Goal: Understand process/instructions

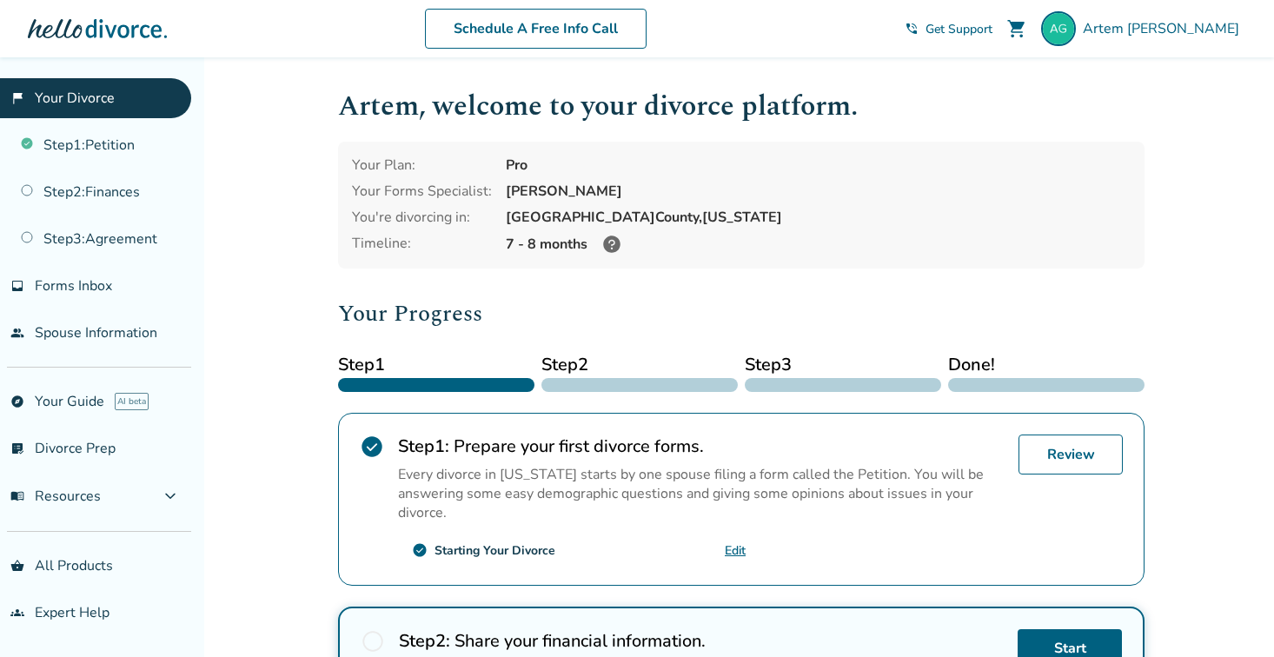
click at [609, 242] on icon at bounding box center [611, 243] width 17 height 17
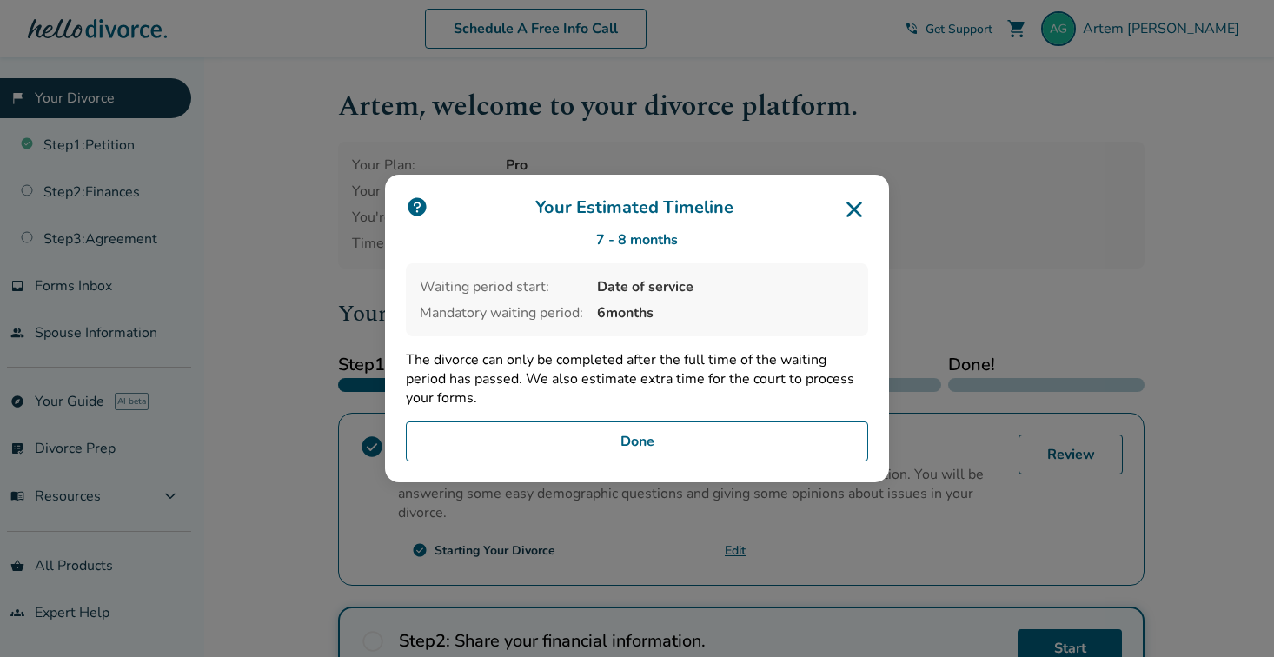
click at [853, 203] on icon at bounding box center [854, 209] width 28 height 28
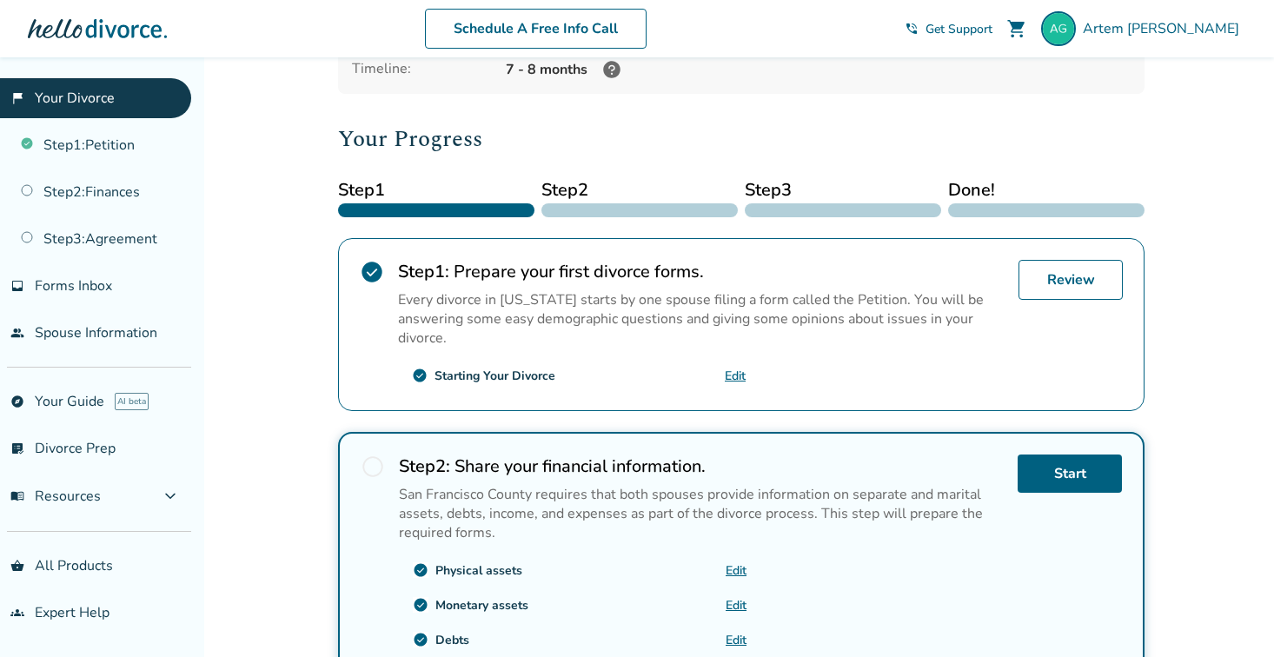
scroll to position [265, 0]
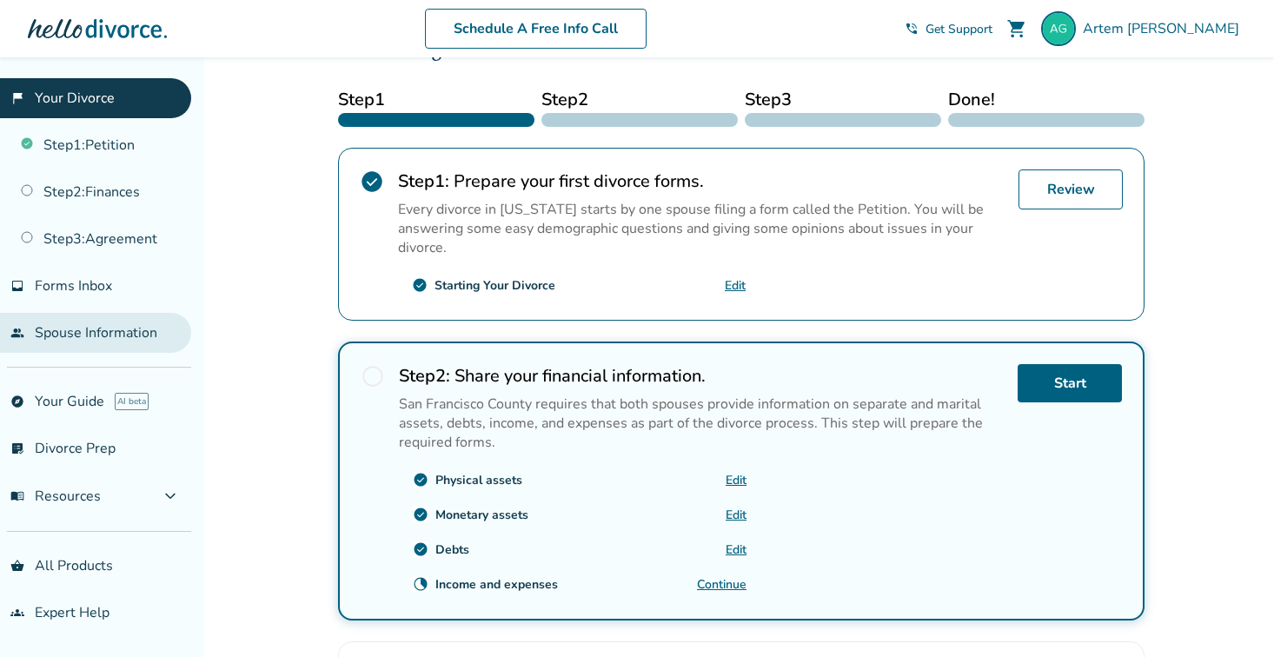
click at [84, 341] on link "people Spouse Information" at bounding box center [95, 333] width 191 height 40
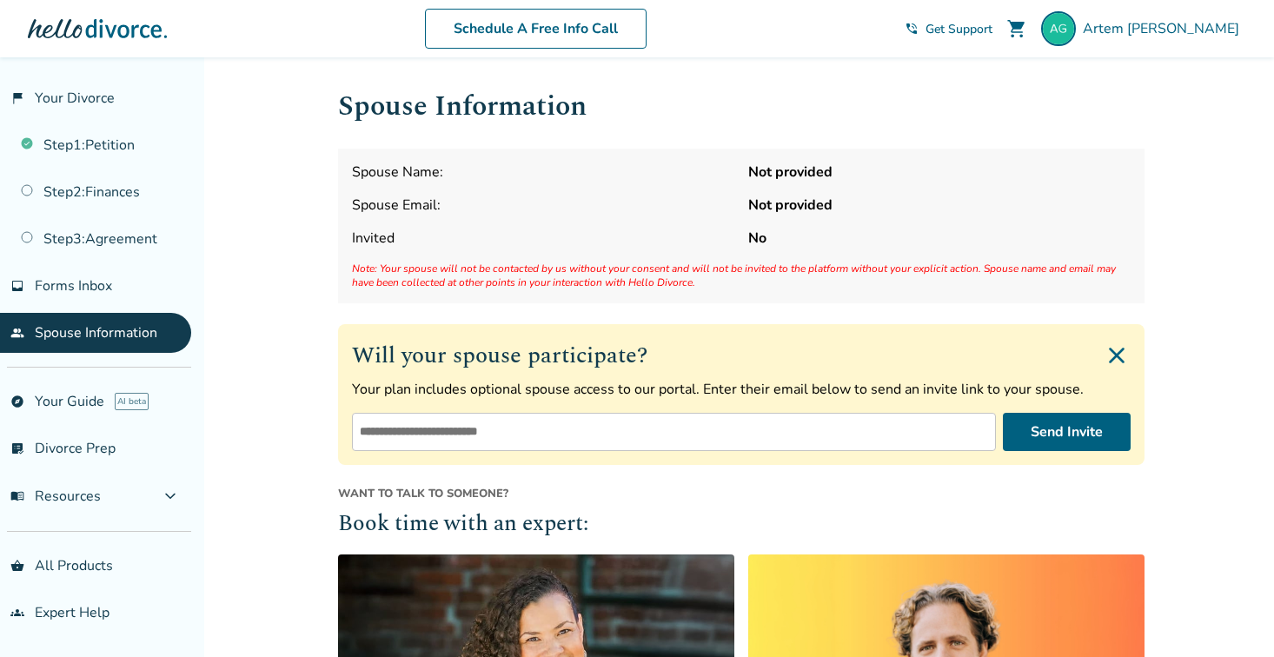
click at [136, 23] on div at bounding box center [97, 28] width 139 height 35
click at [154, 496] on button "menu_book Resources expand_more" at bounding box center [95, 496] width 191 height 42
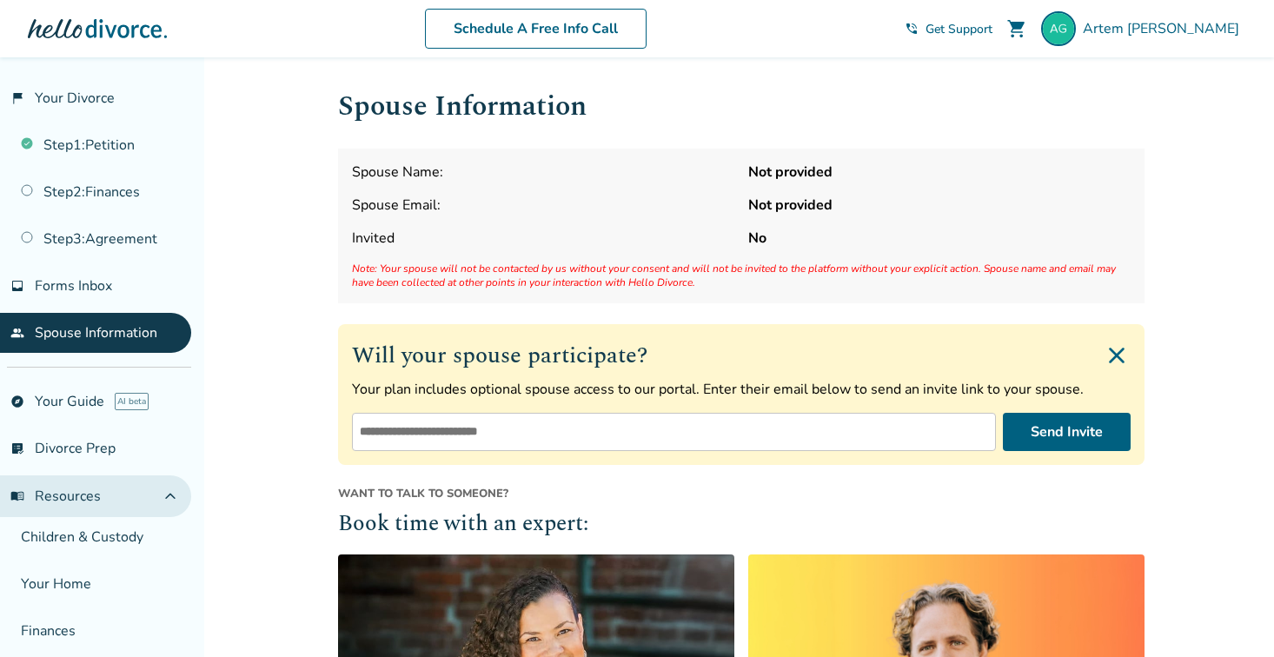
click at [155, 494] on button "menu_book Resources expand_less" at bounding box center [95, 496] width 191 height 42
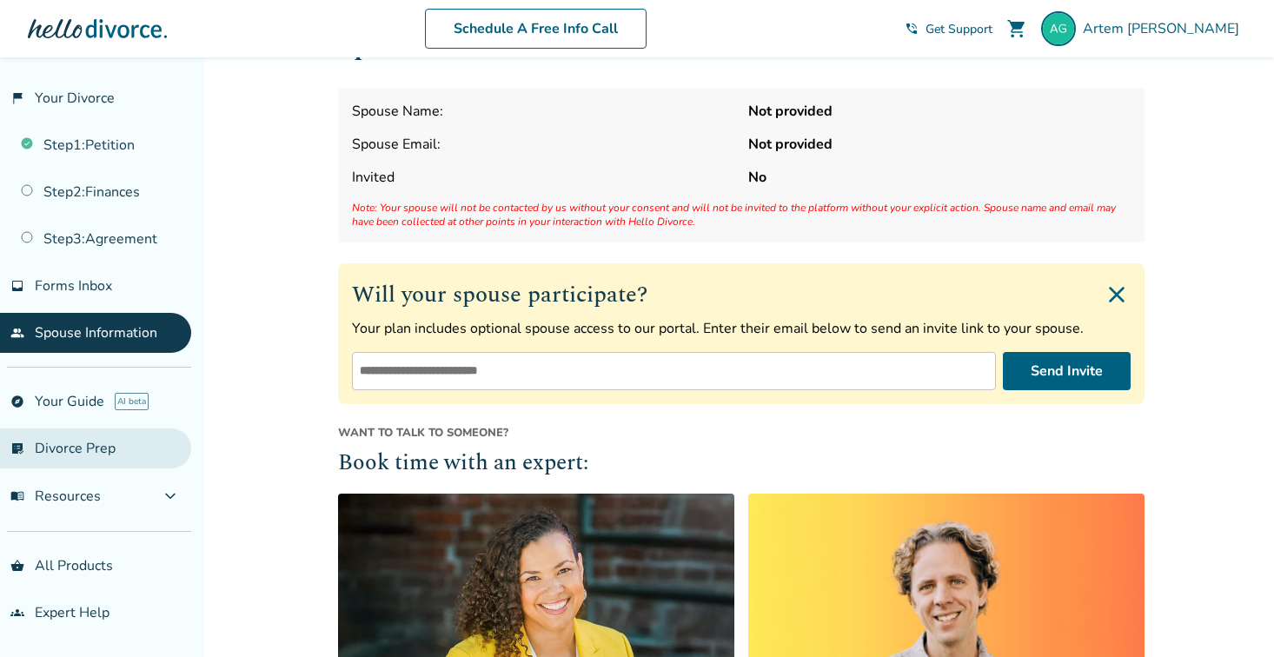
scroll to position [79, 0]
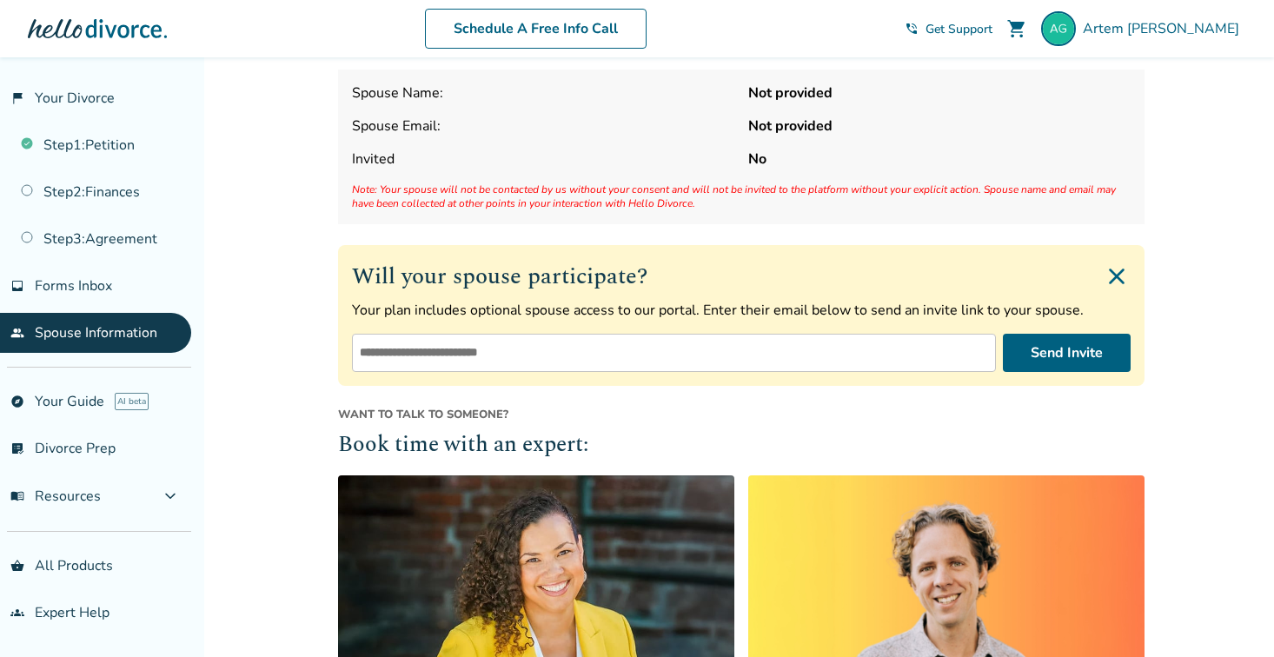
click at [76, 41] on div at bounding box center [97, 28] width 139 height 35
click at [77, 142] on link "Step 1 : Petition" at bounding box center [95, 145] width 191 height 40
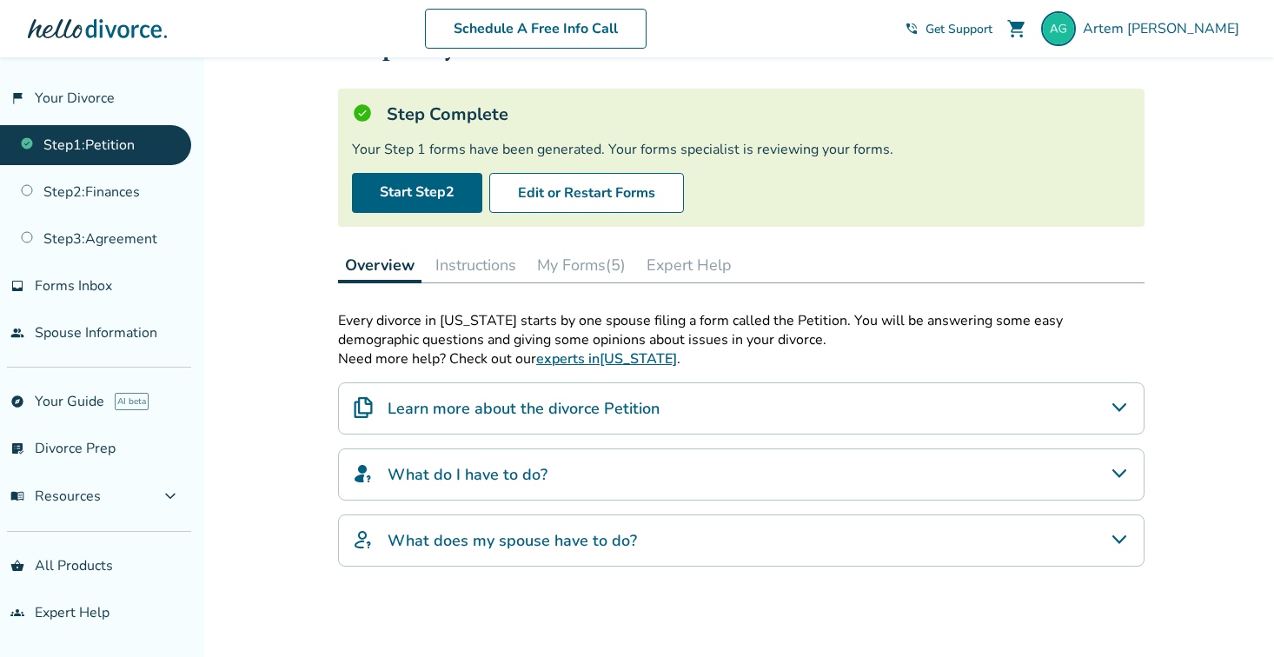
click at [573, 263] on button "My Forms (5)" at bounding box center [581, 265] width 103 height 35
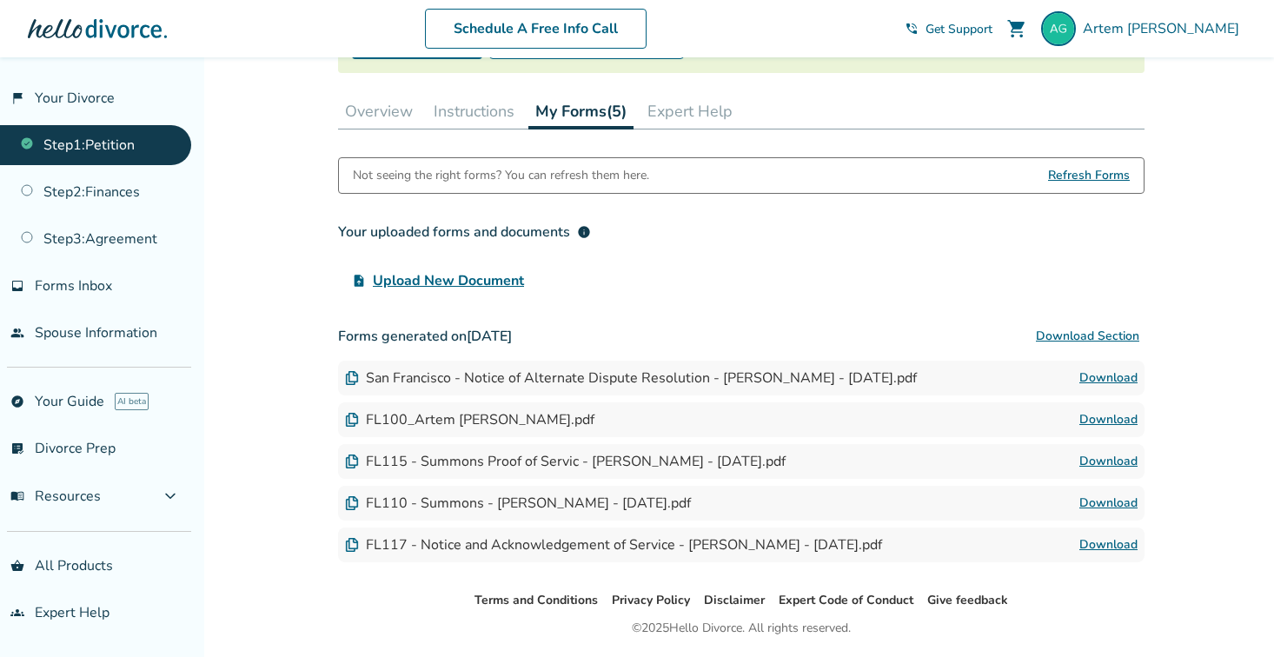
scroll to position [142, 0]
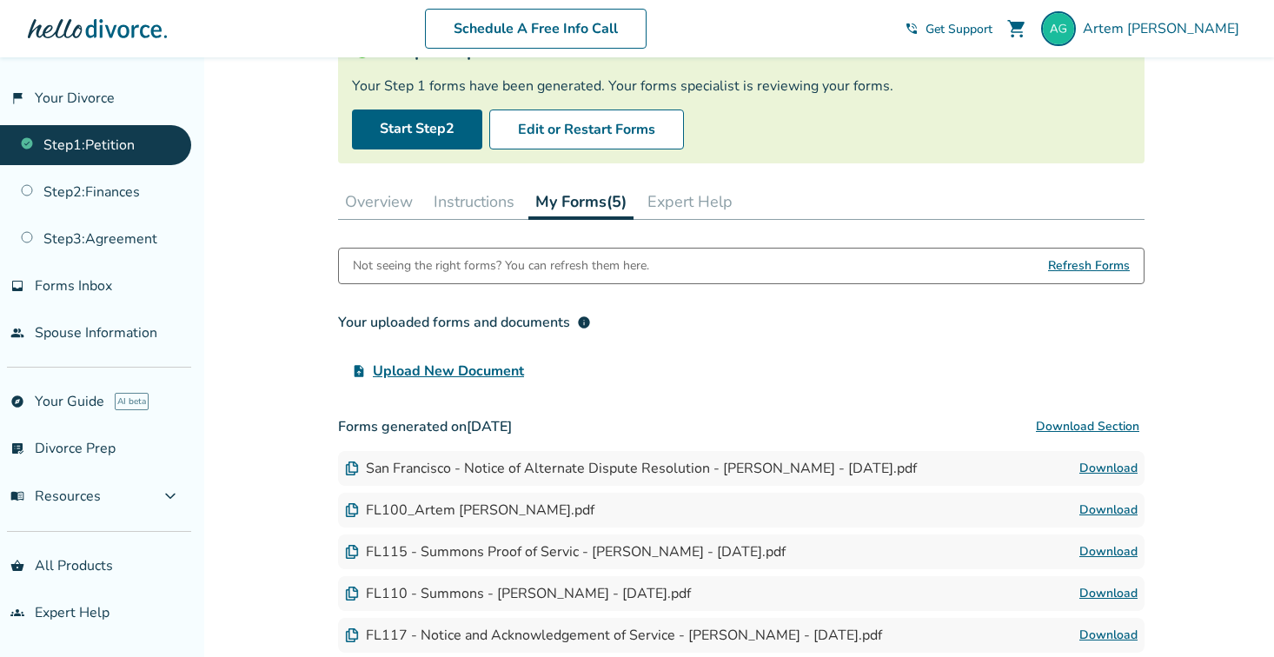
click at [469, 202] on button "Instructions" at bounding box center [474, 201] width 95 height 35
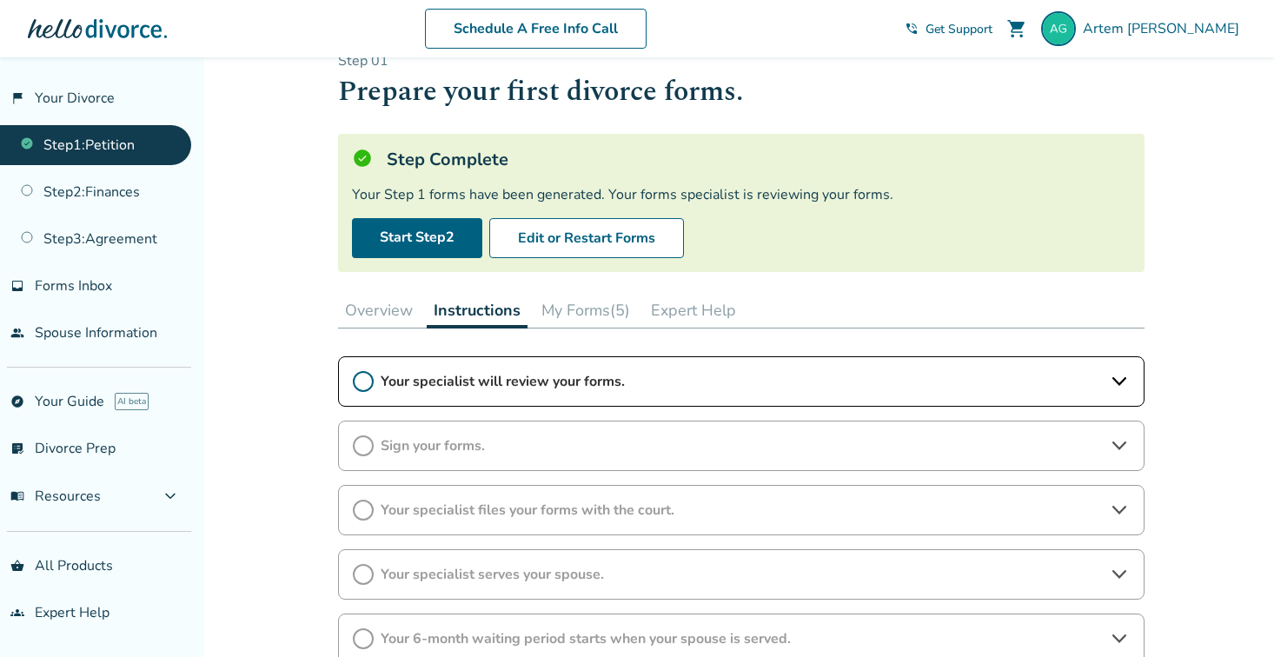
scroll to position [29, 0]
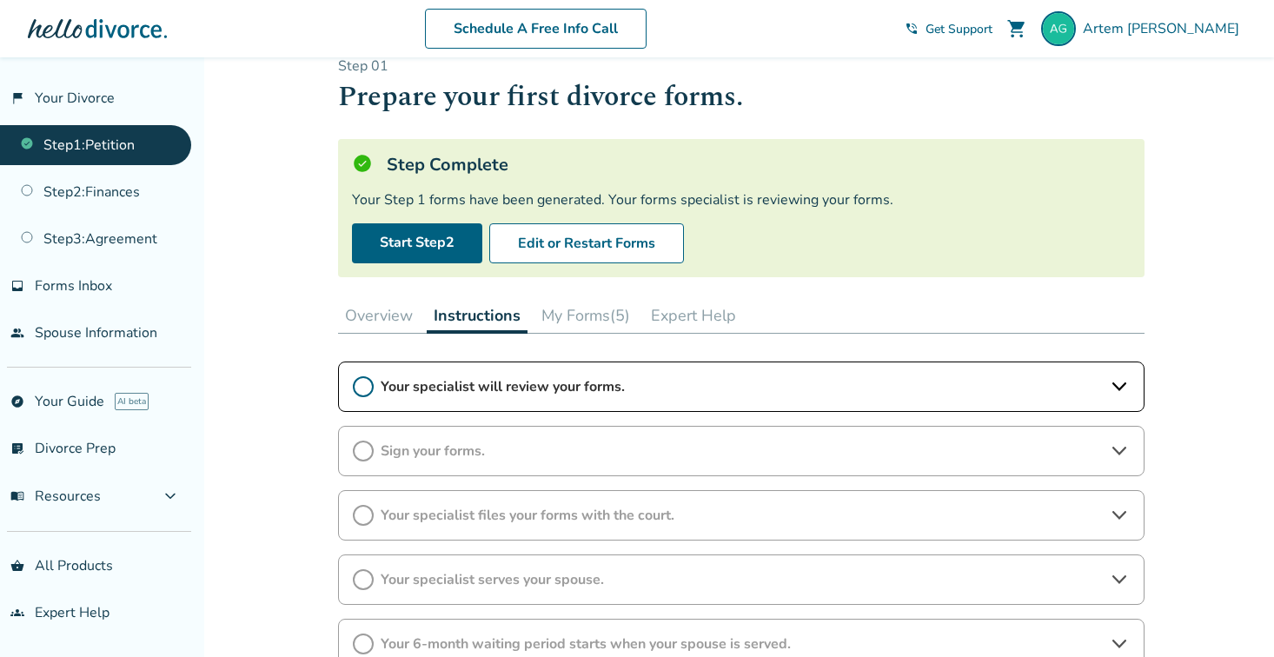
click at [706, 308] on button "Expert Help" at bounding box center [693, 315] width 99 height 35
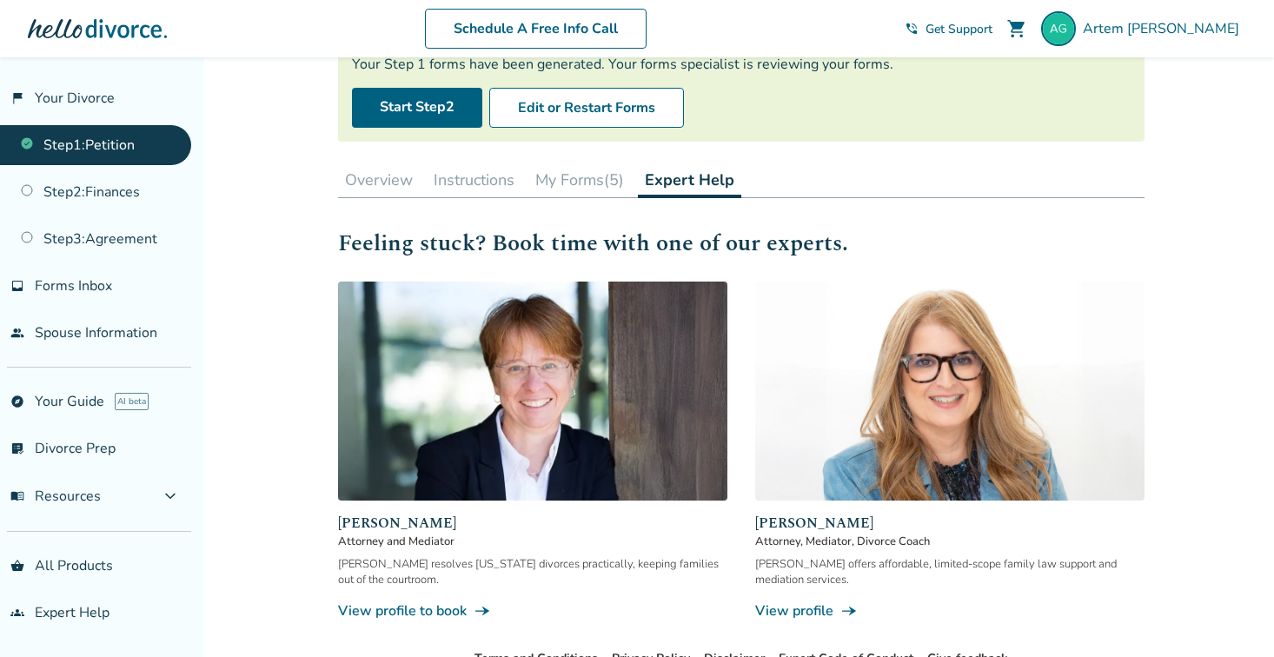
scroll to position [275, 0]
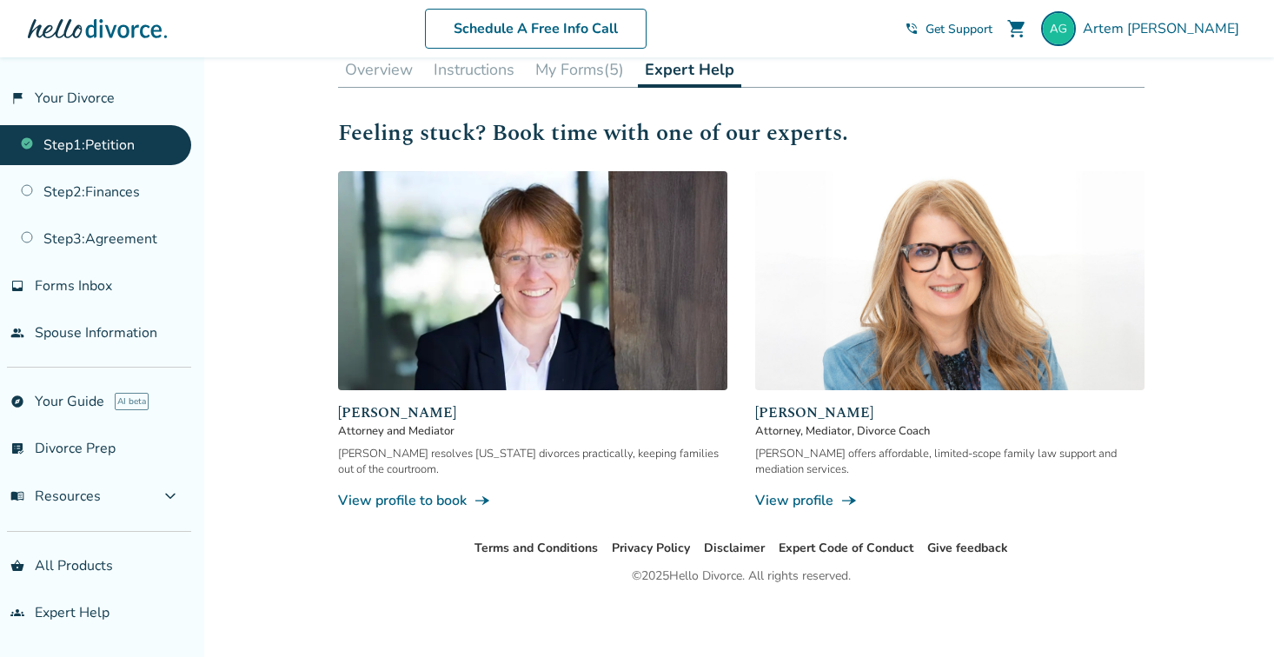
click at [458, 79] on button "Instructions" at bounding box center [474, 69] width 95 height 35
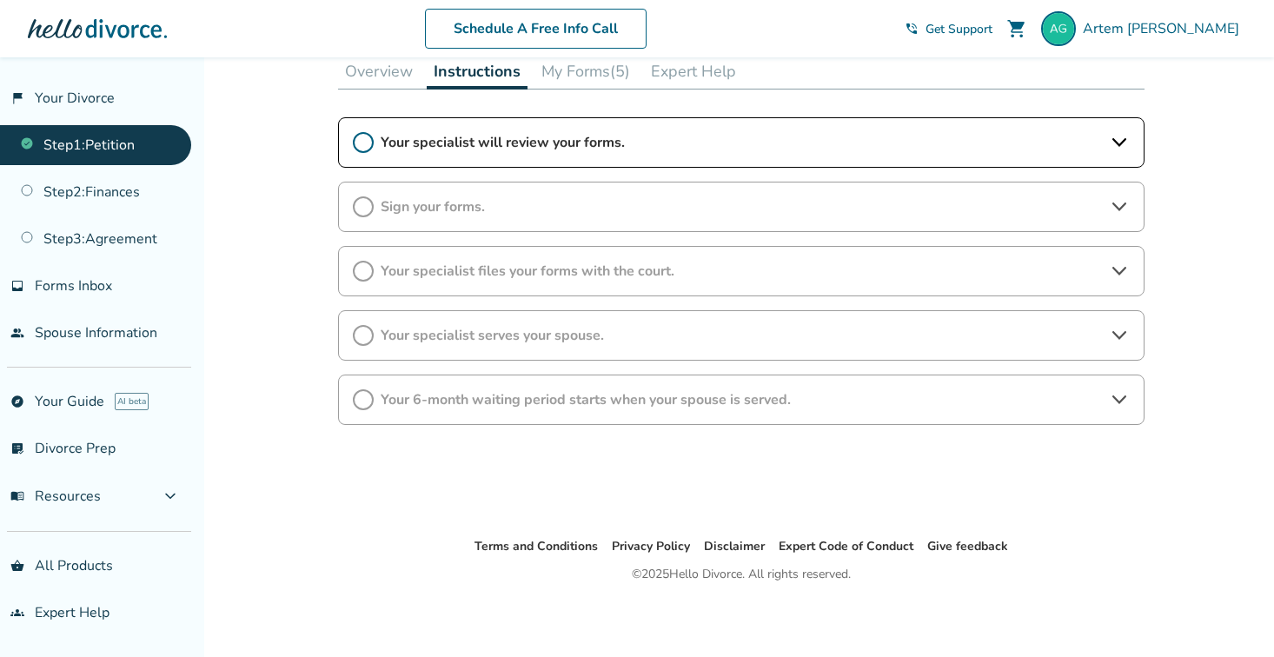
click at [381, 74] on button "Overview" at bounding box center [379, 71] width 82 height 35
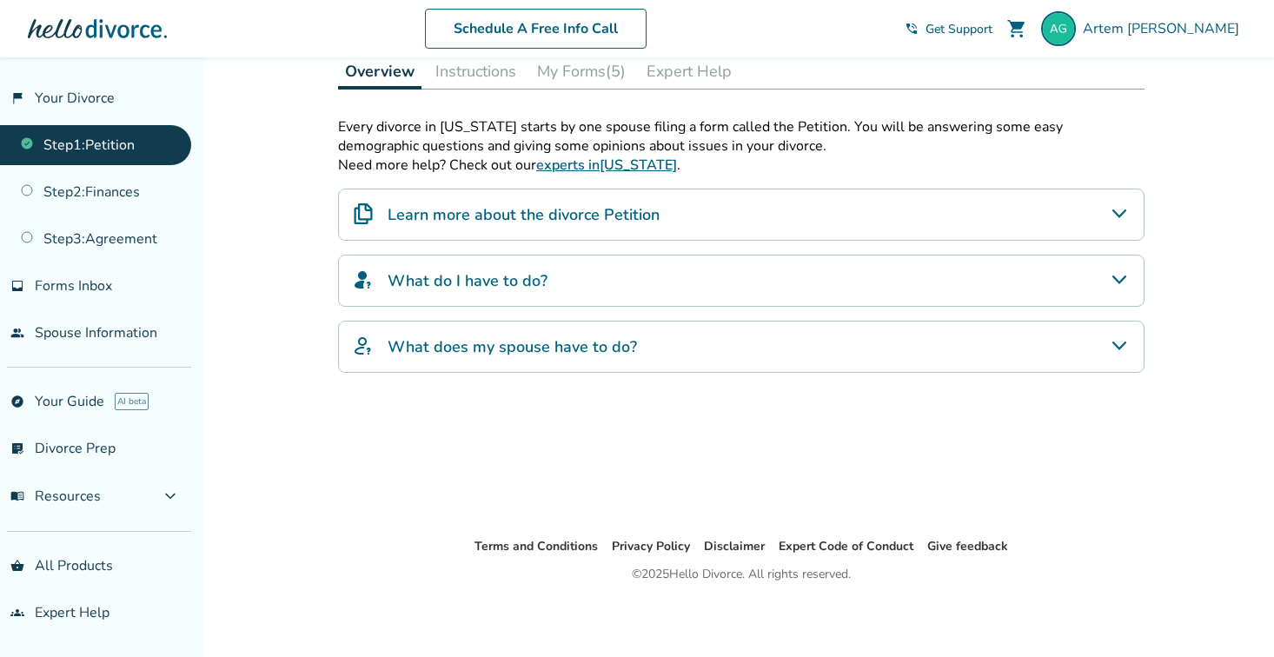
click at [577, 223] on h4 "Learn more about the divorce Petition" at bounding box center [524, 214] width 272 height 23
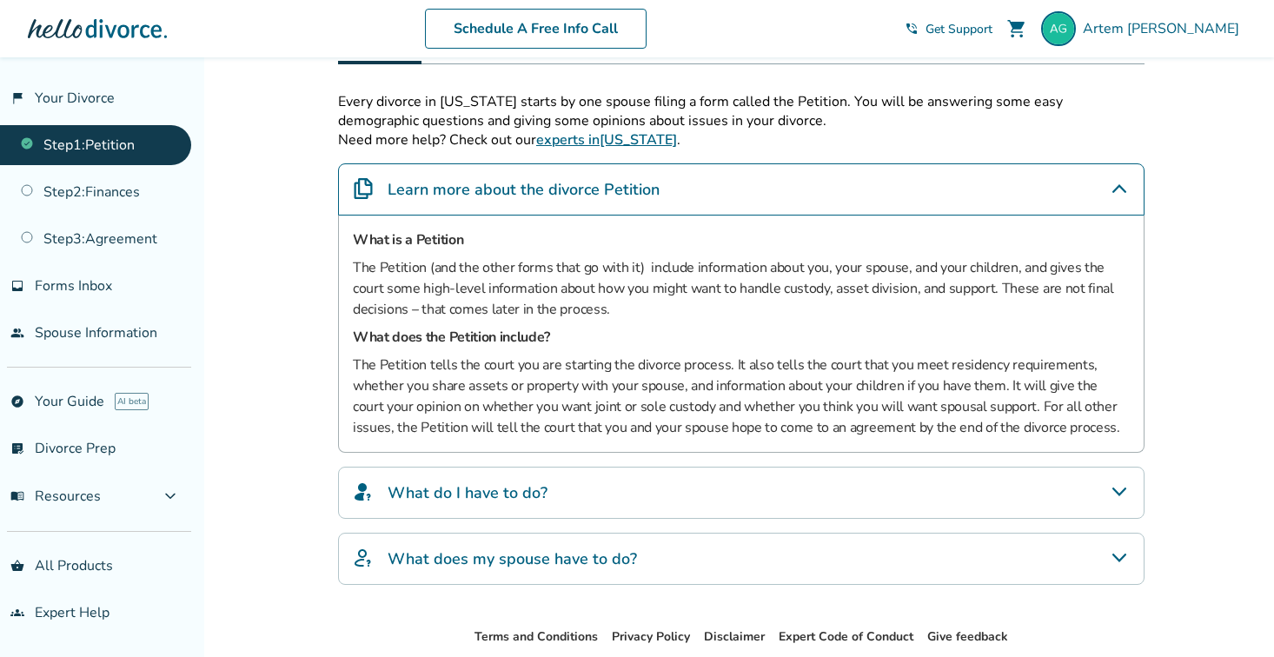
scroll to position [176, 0]
